Goal: Find specific page/section: Find specific page/section

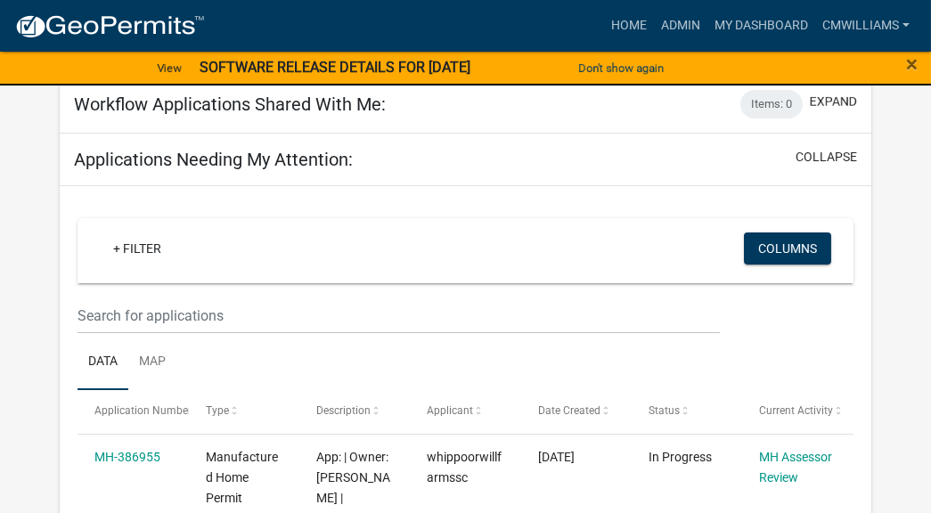
scroll to position [88, 0]
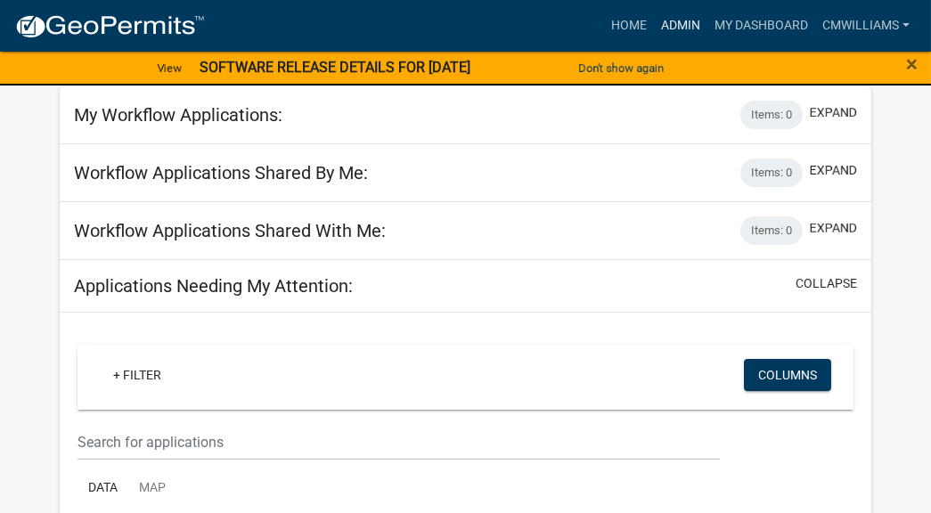
click at [685, 20] on link "Admin" at bounding box center [680, 26] width 53 height 34
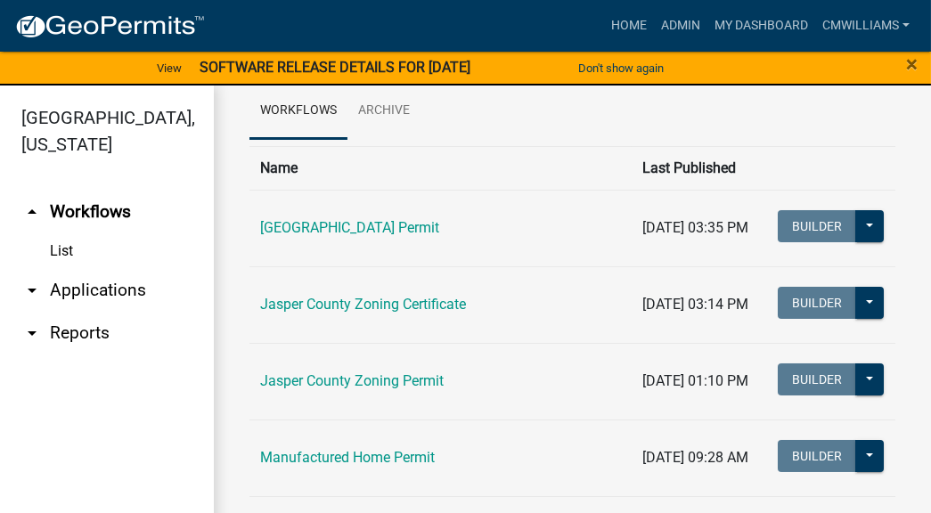
scroll to position [88, 0]
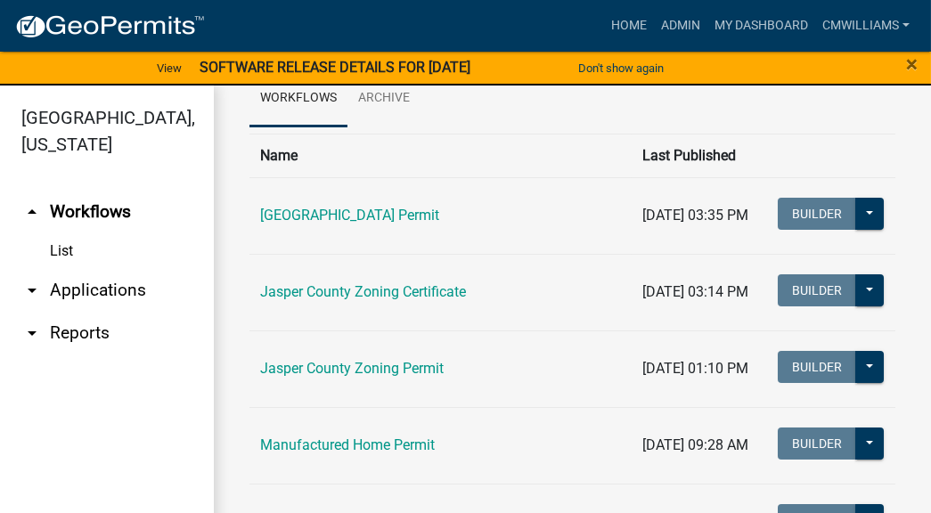
click at [137, 298] on link "arrow_drop_down Applications" at bounding box center [107, 290] width 214 height 43
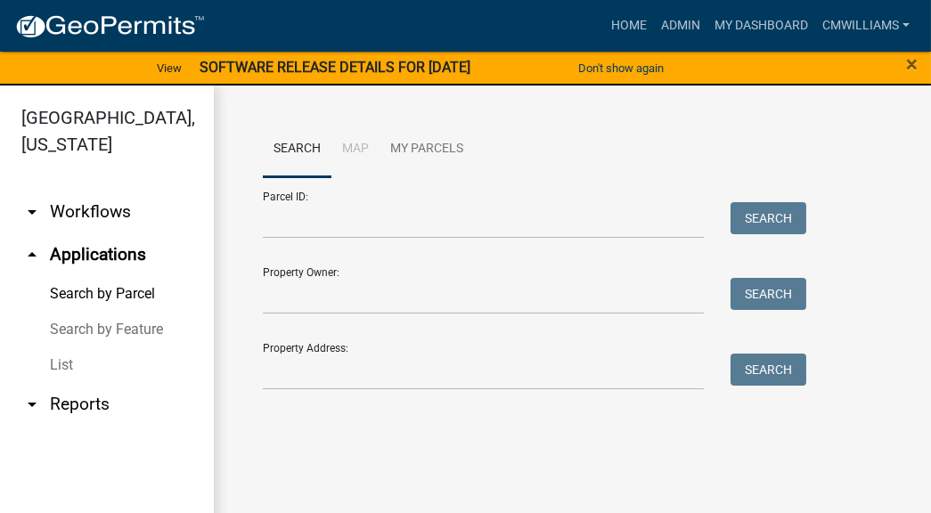
click at [359, 351] on div "Property Address: Search" at bounding box center [530, 359] width 535 height 61
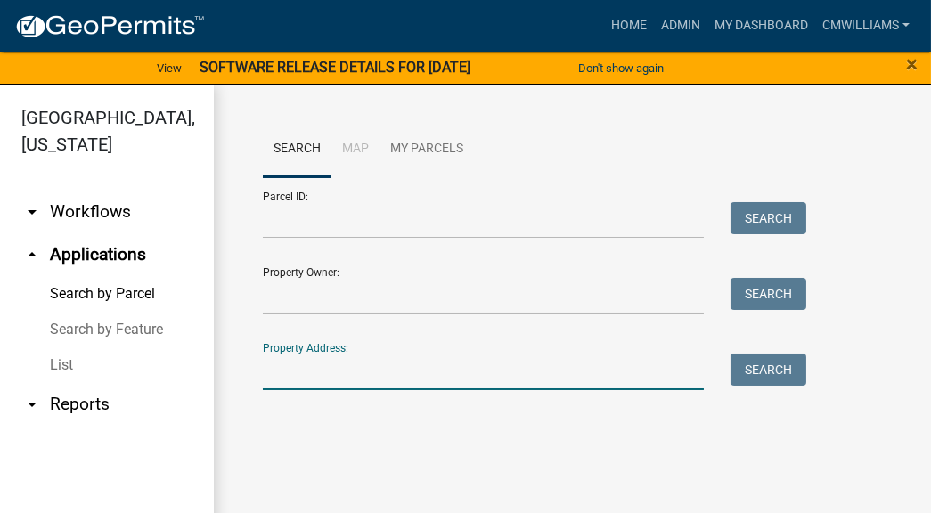
click at [360, 370] on input "Property Address:" at bounding box center [483, 372] width 441 height 37
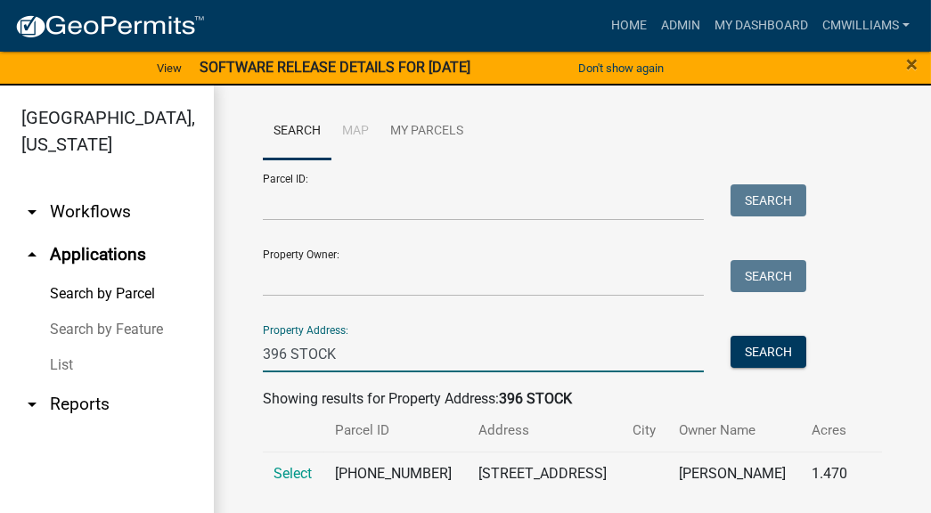
scroll to position [28, 0]
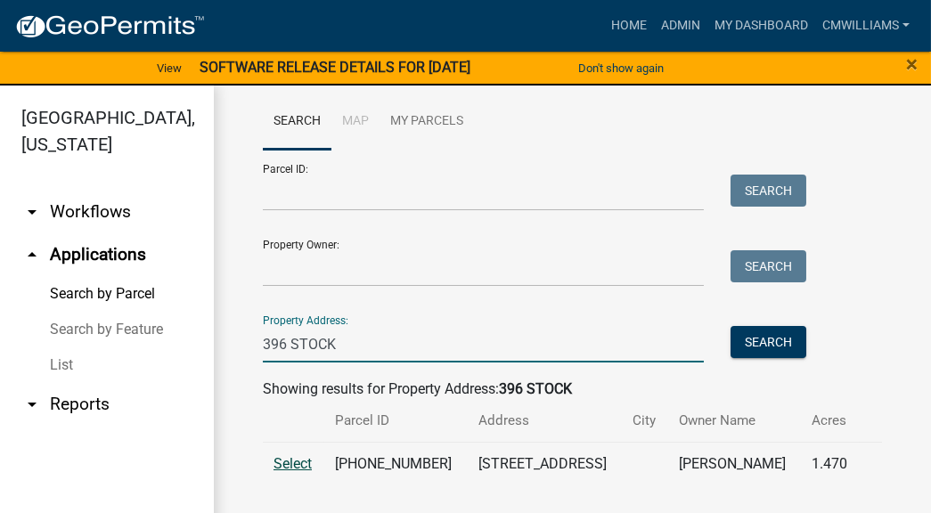
type input "396 STOCK"
click at [299, 462] on span "Select" at bounding box center [293, 463] width 38 height 17
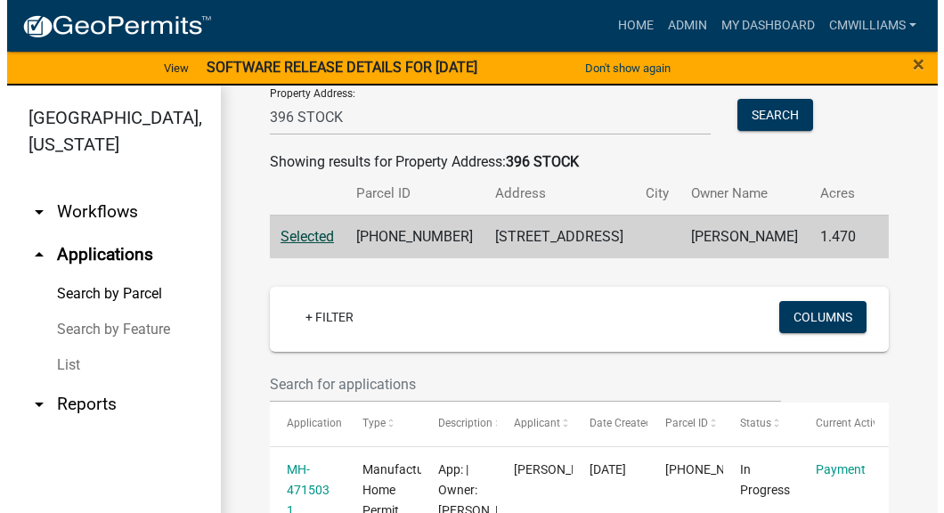
scroll to position [384, 0]
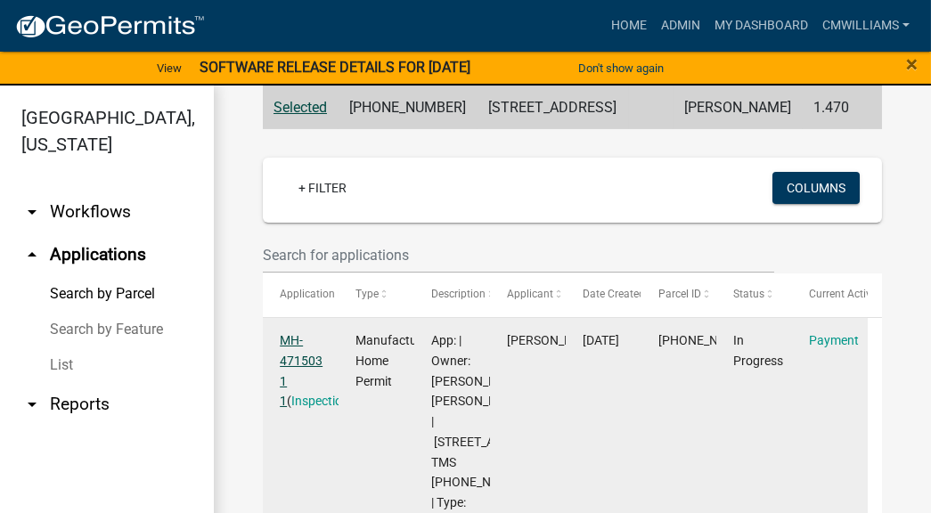
click at [294, 380] on link "MH-471503 1 1" at bounding box center [301, 370] width 43 height 75
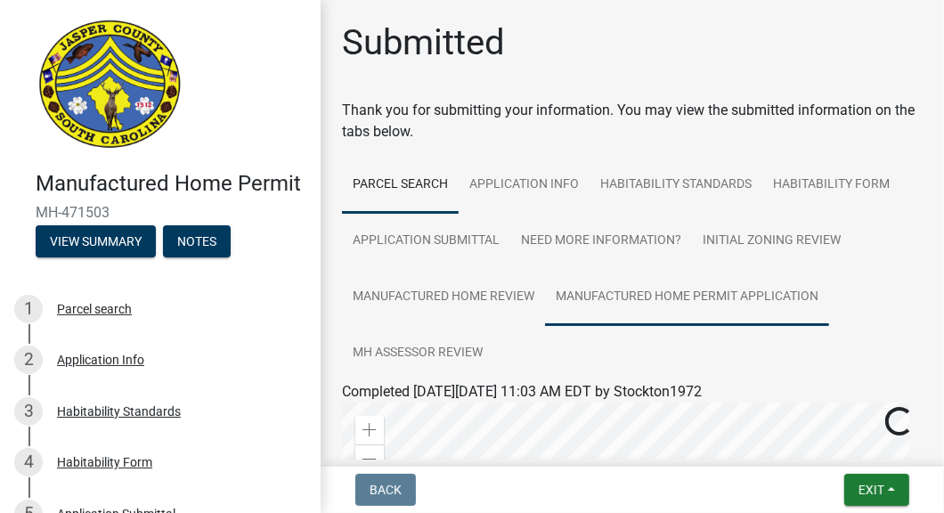
click at [621, 282] on link "Manufactured Home Permit Application" at bounding box center [687, 297] width 284 height 57
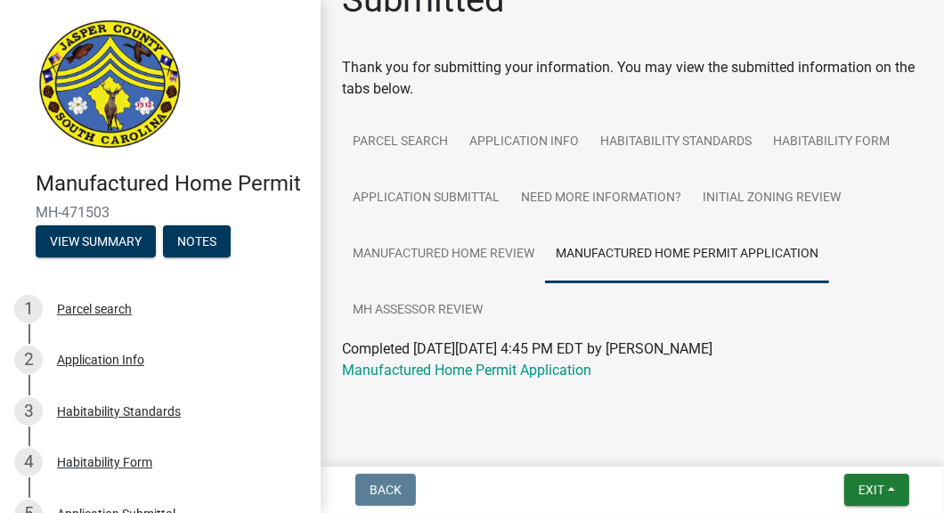
scroll to position [56, 0]
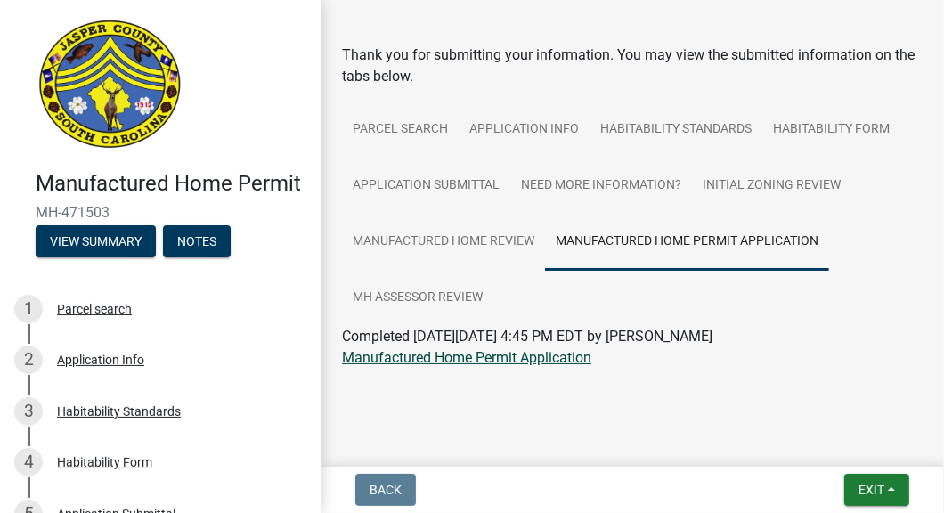
click at [573, 352] on link "Manufactured Home Permit Application" at bounding box center [466, 357] width 249 height 17
